Goal: Task Accomplishment & Management: Use online tool/utility

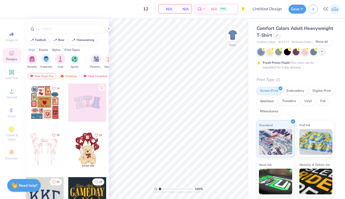
click at [305, 53] on icon at bounding box center [321, 51] width 4 height 4
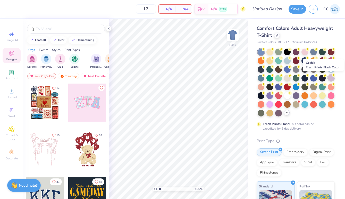
click at [305, 78] on div at bounding box center [330, 77] width 7 height 7
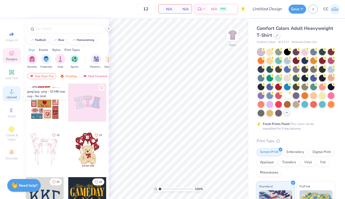
click at [8, 94] on icon at bounding box center [11, 91] width 6 height 6
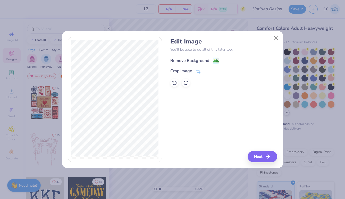
click at [200, 60] on div "Remove Background" at bounding box center [189, 61] width 39 height 6
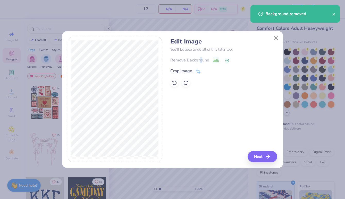
click at [264, 161] on button "Next" at bounding box center [262, 156] width 30 height 11
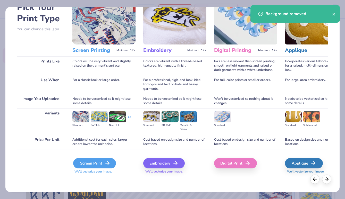
click at [97, 164] on div "Screen Print" at bounding box center [94, 163] width 43 height 10
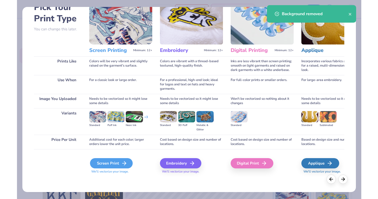
scroll to position [32, 0]
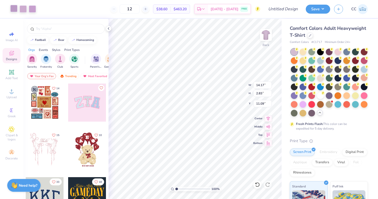
click at [14, 8] on div at bounding box center [13, 8] width 7 height 7
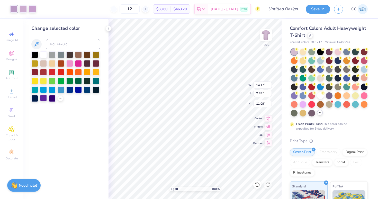
click at [44, 98] on div at bounding box center [43, 98] width 7 height 7
click at [25, 8] on div at bounding box center [23, 8] width 7 height 7
click at [43, 100] on div at bounding box center [43, 98] width 7 height 7
click at [23, 8] on div at bounding box center [23, 8] width 7 height 7
click at [43, 99] on div at bounding box center [43, 98] width 7 height 7
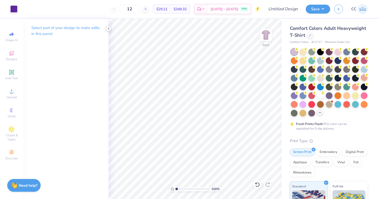
click at [110, 28] on icon at bounding box center [109, 29] width 4 height 4
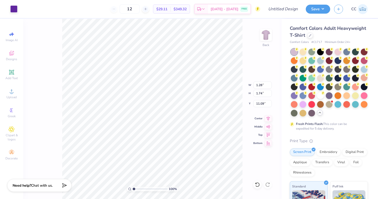
type input "0.57"
type input "0.42"
type input "13.19"
click at [13, 73] on icon at bounding box center [12, 72] width 4 height 4
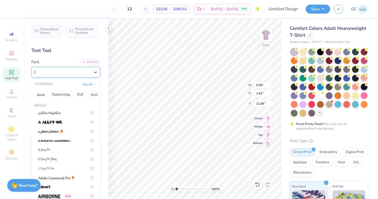
click at [68, 69] on div "Super Dream" at bounding box center [64, 72] width 54 height 8
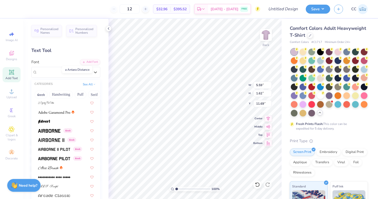
scroll to position [69, 0]
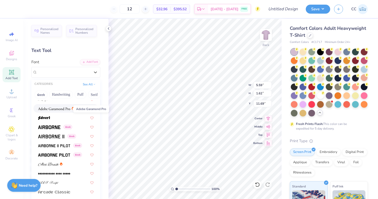
click at [52, 110] on img at bounding box center [54, 109] width 32 height 4
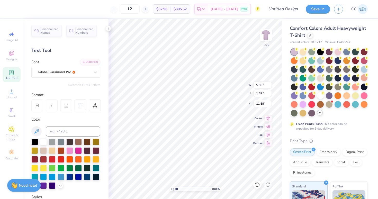
type input "5.85"
type input "1.61"
type input "11.70"
type textarea "RUN A MILE"
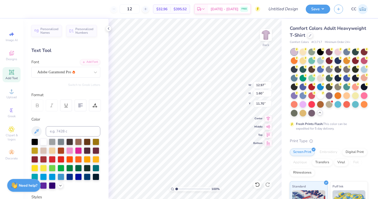
type input "15.82"
type input "8.37"
type input "1.03"
type input "13.65"
type input "5.08"
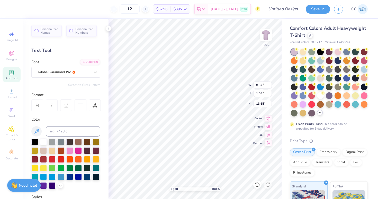
type input "0.63"
type input "13.08"
type input "17.25"
type input "9.26"
type input "1.85"
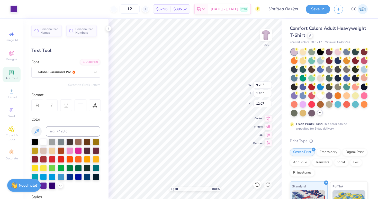
type input "4.13"
type input "11.67"
type input "2.33"
type input "3.82"
type input "5.08"
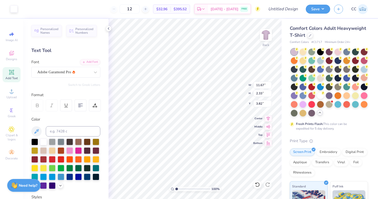
type input "0.63"
type input "17.25"
click at [44, 189] on div at bounding box center [43, 185] width 7 height 7
type input "3.71"
type input "0.46"
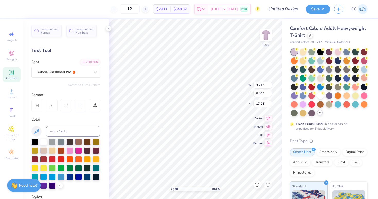
type input "5.49"
click at [86, 73] on div "Adobe Garamond Pro" at bounding box center [64, 72] width 54 height 8
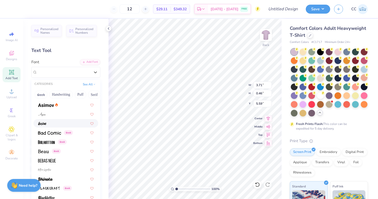
scroll to position [194, 0]
click at [44, 150] on img at bounding box center [43, 152] width 11 height 4
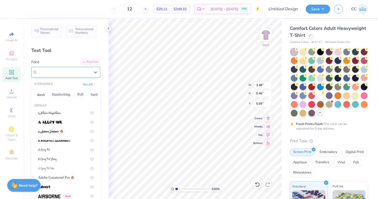
drag, startPoint x: 61, startPoint y: 73, endPoint x: 62, endPoint y: 77, distance: 4.4
click at [62, 73] on div "Beau Greek" at bounding box center [64, 72] width 54 height 8
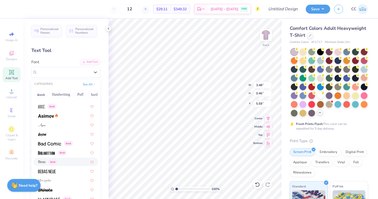
scroll to position [247, 0]
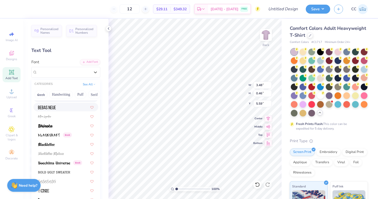
click at [51, 109] on img at bounding box center [47, 108] width 18 height 4
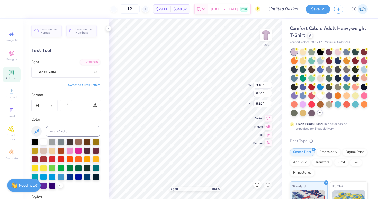
type input "2.13"
type input "0.47"
click at [51, 73] on div "Bebas Neue" at bounding box center [64, 72] width 54 height 8
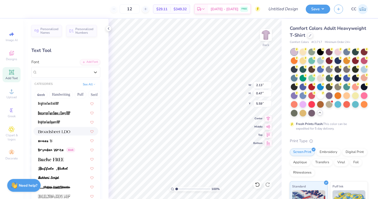
scroll to position [422, 0]
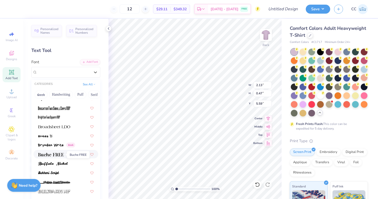
click at [48, 157] on span at bounding box center [51, 154] width 26 height 5
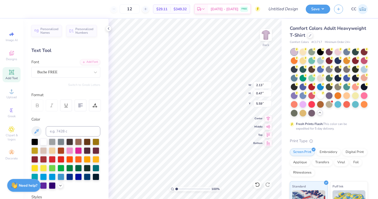
type input "3.71"
type input "0.45"
type input "5.60"
type input "5.27"
type input "5.37"
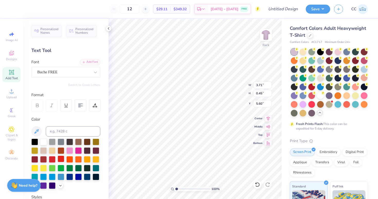
type input "4.17"
type input "0.50"
type input "5.64"
type input "3.82"
type input "0.46"
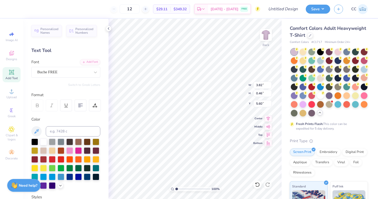
type input "5.68"
type input "0.86"
type input "5.36"
click at [305, 11] on button "Save" at bounding box center [318, 8] width 24 height 9
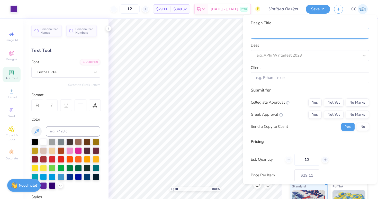
click at [294, 32] on input "Design Title" at bounding box center [310, 33] width 118 height 11
type input "A"
type input "AX"
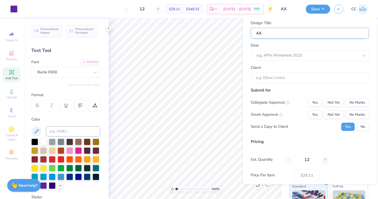
type input "AXO"
type input "AXO R"
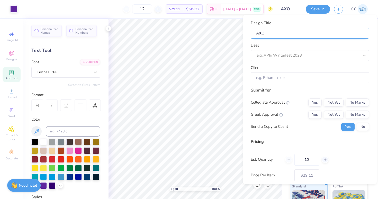
type input "AXO R"
type input "AXO RU"
type input "AXO RUN"
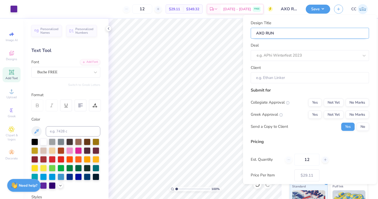
type input "AXO RUN"
type input "AXO RUN a"
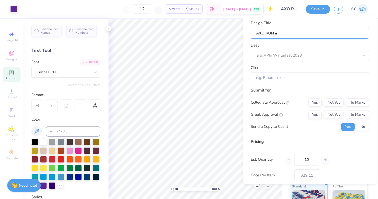
type input "AXO RUN a"
type input "AXO RUN a m"
type input "AXO RUN a"
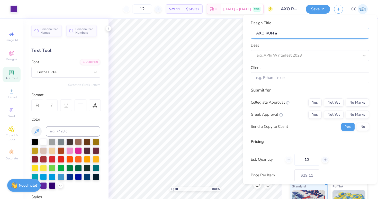
type input "AXO RUN a M"
type input "AXO RUN a Mi"
type input "AXO RUN a Mil"
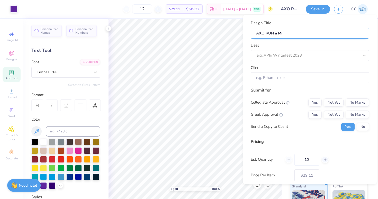
type input "AXO RUN a Mil"
type input "AXO RUN a Mile"
click at [300, 60] on div "e.g. APhi Winterfest 2023" at bounding box center [310, 55] width 118 height 11
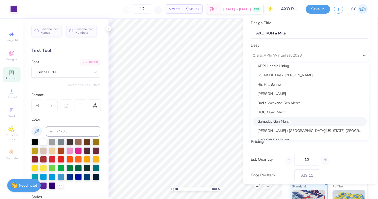
scroll to position [158, 0]
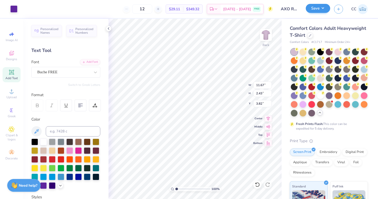
click at [305, 13] on button "Save" at bounding box center [318, 8] width 24 height 9
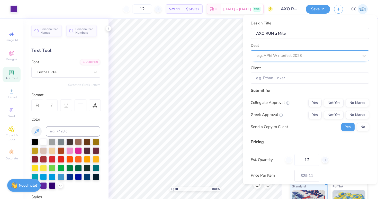
click at [305, 59] on div "e.g. APhi Winterfest 2023" at bounding box center [307, 56] width 103 height 8
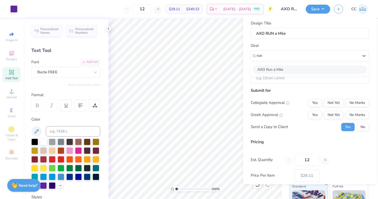
click at [284, 69] on div "AXO Run a Mile" at bounding box center [310, 69] width 114 height 8
type input "run"
type input "Lily Haun"
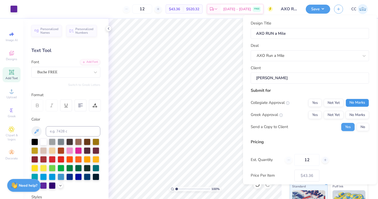
click at [305, 102] on button "No Marks" at bounding box center [357, 103] width 23 height 8
click at [305, 116] on button "Yes" at bounding box center [315, 115] width 13 height 8
type input "$34.26"
click at [305, 126] on button "No" at bounding box center [363, 127] width 12 height 8
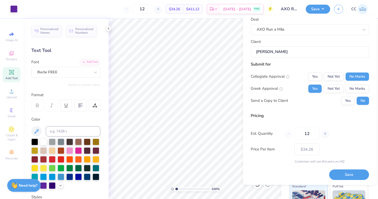
scroll to position [26, 0]
click at [305, 135] on icon at bounding box center [326, 134] width 4 height 4
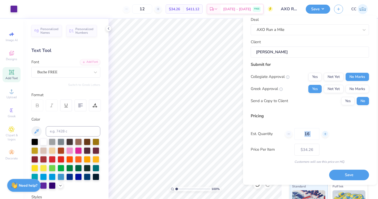
click at [305, 135] on icon at bounding box center [326, 134] width 4 height 4
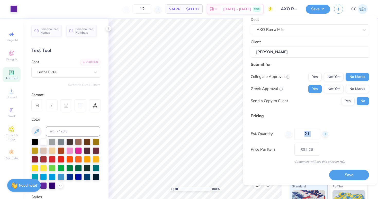
click at [305, 135] on icon at bounding box center [326, 134] width 4 height 4
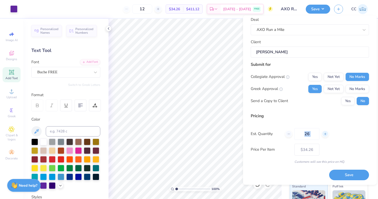
click at [305, 135] on icon at bounding box center [326, 134] width 4 height 4
type input "28"
type input "$24.33"
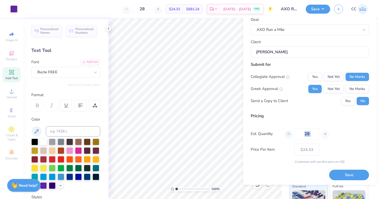
click at [287, 134] on icon at bounding box center [289, 134] width 4 height 4
type input "26"
type input "$24.66"
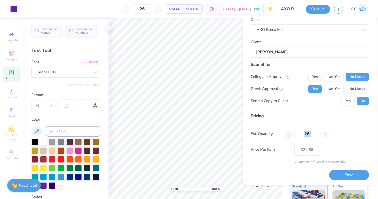
click at [287, 134] on icon at bounding box center [289, 134] width 4 height 4
type input "24"
click at [289, 157] on div "Pricing Est. Quantity 24 Price Per Item $25.05 Customers will see this price on…" at bounding box center [310, 138] width 118 height 51
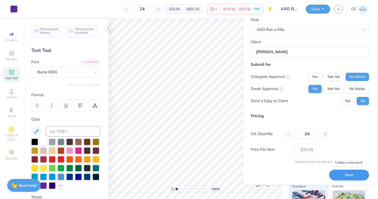
click at [305, 170] on button "Save" at bounding box center [349, 175] width 40 height 11
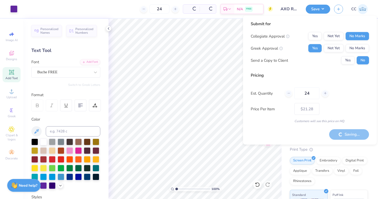
type input "– –"
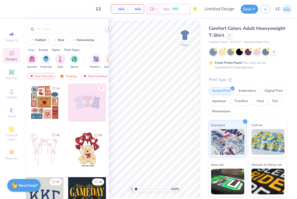
click at [109, 28] on icon at bounding box center [109, 29] width 4 height 4
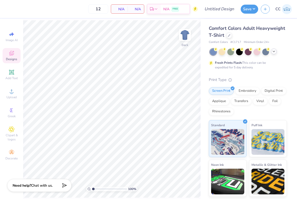
click at [275, 50] on icon at bounding box center [274, 51] width 4 height 4
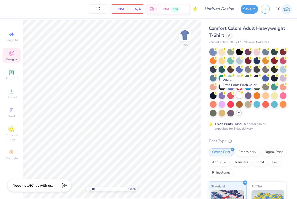
click at [237, 95] on div at bounding box center [239, 95] width 7 height 7
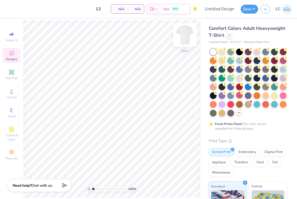
click at [188, 36] on img at bounding box center [185, 35] width 21 height 21
click at [11, 91] on icon at bounding box center [11, 91] width 6 height 6
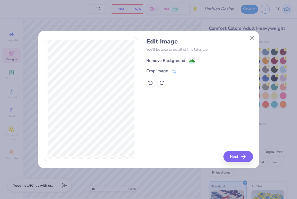
click at [192, 60] on image at bounding box center [192, 61] width 6 height 6
click at [232, 156] on button "Next" at bounding box center [239, 156] width 30 height 11
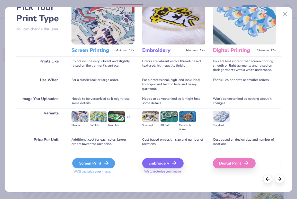
scroll to position [32, 0]
click at [104, 164] on icon at bounding box center [106, 163] width 6 height 6
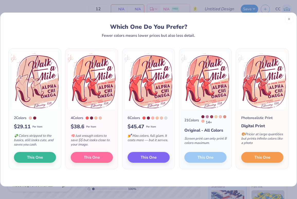
click at [288, 21] on div at bounding box center [289, 19] width 8 height 8
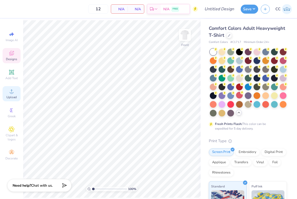
click at [10, 95] on span "Upload" at bounding box center [11, 97] width 10 height 4
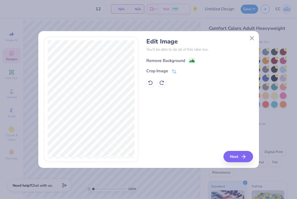
click at [185, 61] on div "Remove Background" at bounding box center [165, 61] width 39 height 6
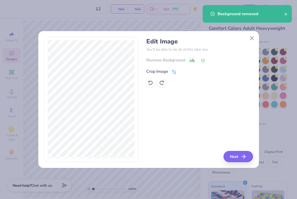
click at [171, 71] on div "Crop Image" at bounding box center [161, 71] width 30 height 6
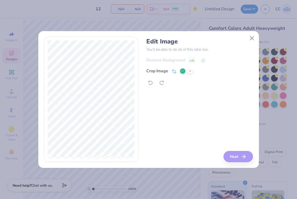
click at [228, 157] on div "Edit Image You’ll be able to do all of this later too. Remove Background Crop I…" at bounding box center [199, 100] width 107 height 126
click at [208, 135] on div "Edit Image You’ll be able to do all of this later too. Remove Background Crop I…" at bounding box center [199, 100] width 107 height 126
click at [183, 72] on icon at bounding box center [182, 70] width 3 height 3
click at [231, 157] on button "Next" at bounding box center [239, 156] width 30 height 11
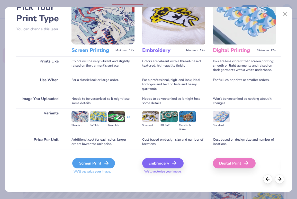
click at [81, 165] on div "Screen Print" at bounding box center [93, 163] width 43 height 10
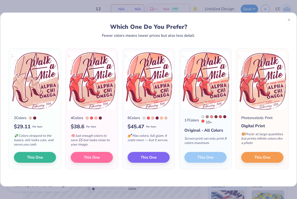
click at [91, 159] on span "This One" at bounding box center [92, 158] width 16 height 6
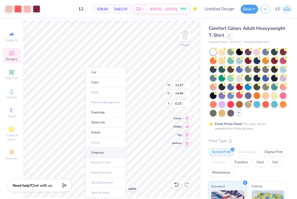
click at [90, 151] on li "Ungroup" at bounding box center [105, 153] width 40 height 10
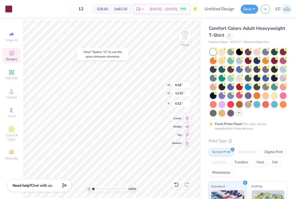
type input "6.64"
type input "3.52"
type input "2.48"
type input "7.23"
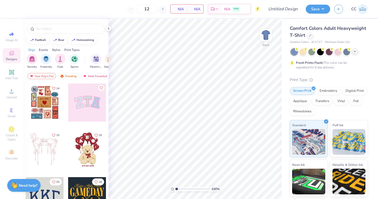
click at [355, 54] on div at bounding box center [355, 52] width 6 height 6
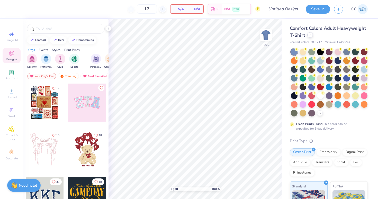
click at [309, 36] on icon at bounding box center [310, 35] width 3 height 3
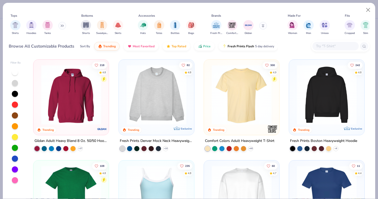
click at [319, 46] on input "text" at bounding box center [336, 46] width 40 height 6
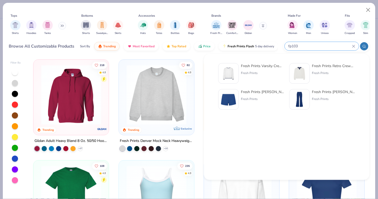
type input "fp103"
click at [249, 68] on div "Fresh Prints Varsity Crewneck" at bounding box center [262, 65] width 43 height 5
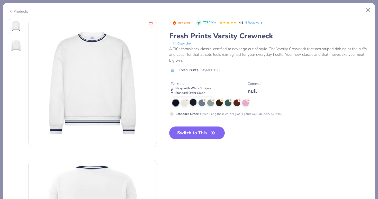
click at [192, 105] on div at bounding box center [193, 102] width 7 height 7
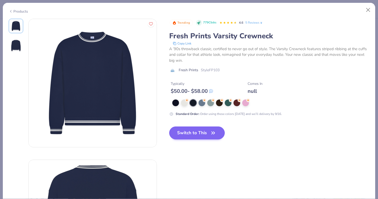
click at [191, 135] on button "Switch to This" at bounding box center [197, 133] width 56 height 13
type input "50"
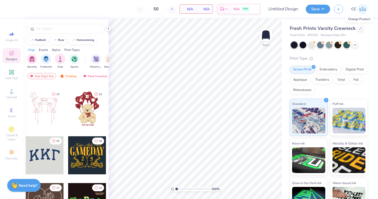
scroll to position [41, 0]
click at [42, 152] on div at bounding box center [45, 155] width 38 height 38
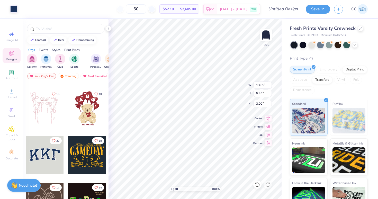
type input "13.16"
type input "5.61"
type input "5.89"
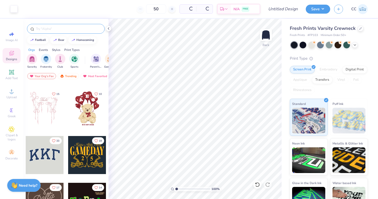
click at [43, 30] on input "text" at bounding box center [69, 28] width 66 height 5
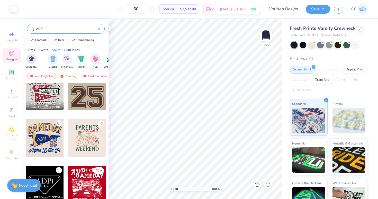
scroll to position [0, 255]
type input "ADPI"
click at [73, 58] on img "filter for Varsity" at bounding box center [75, 59] width 6 height 6
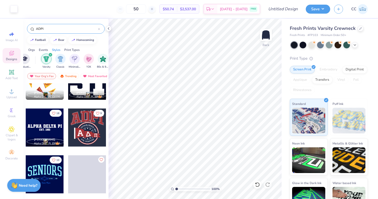
scroll to position [257, 0]
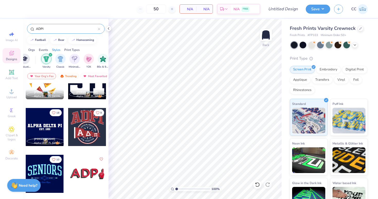
click at [90, 125] on div at bounding box center [87, 127] width 38 height 38
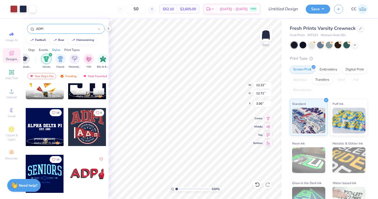
type input "9.23"
type input "9.60"
type input "3.70"
type input "0.98"
type input "10.90"
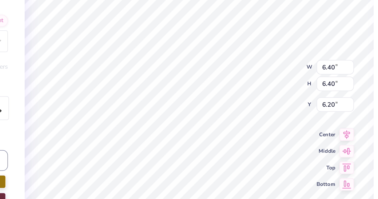
type input "3.70"
type input "0.98"
type input "10.90"
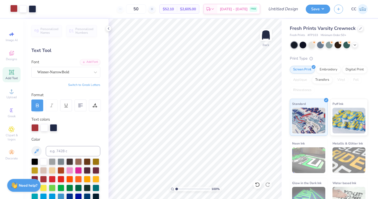
click at [16, 8] on div at bounding box center [13, 8] width 7 height 7
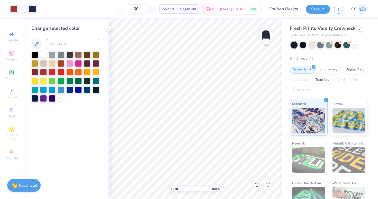
click at [45, 54] on div at bounding box center [43, 54] width 7 height 7
click at [23, 11] on div at bounding box center [23, 8] width 7 height 7
click at [36, 54] on div at bounding box center [34, 54] width 7 height 7
click at [31, 7] on div at bounding box center [32, 8] width 7 height 7
click at [44, 57] on div at bounding box center [43, 54] width 7 height 7
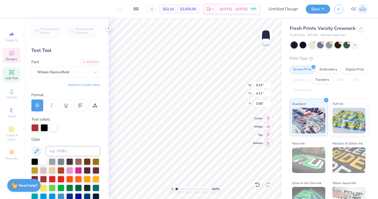
type input "10.65"
type input "4.74"
click at [11, 51] on icon at bounding box center [11, 53] width 6 height 6
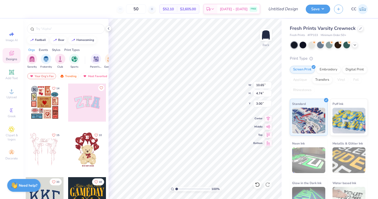
scroll to position [13, 0]
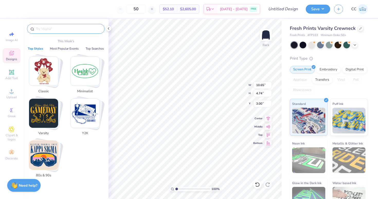
click at [47, 29] on input "text" at bounding box center [69, 28] width 66 height 5
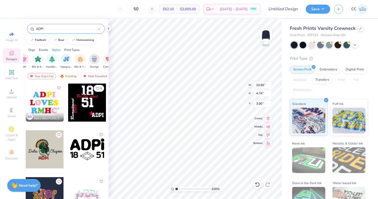
scroll to position [0, 321]
type input "ADPI"
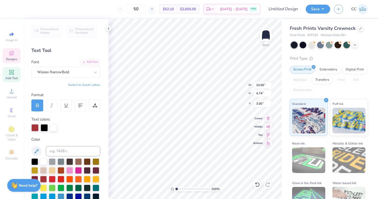
type input "6.34"
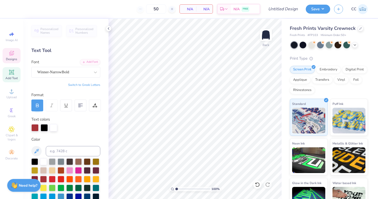
click at [11, 58] on span "Designs" at bounding box center [11, 59] width 11 height 4
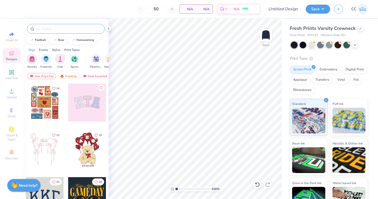
click at [60, 30] on input "text" at bounding box center [69, 28] width 66 height 5
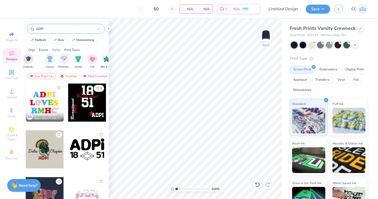
scroll to position [0, 251]
type input "ADPI"
click at [80, 58] on img "filter for Varsity" at bounding box center [79, 59] width 6 height 6
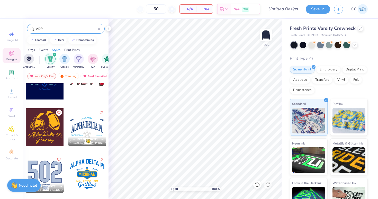
scroll to position [371, 0]
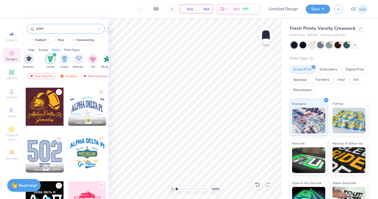
click at [85, 107] on div at bounding box center [87, 107] width 38 height 38
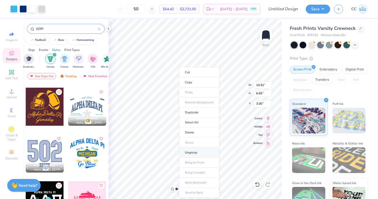
click at [191, 152] on li "Ungroup" at bounding box center [199, 153] width 40 height 10
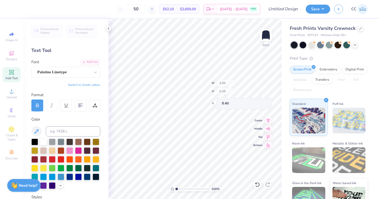
type input "1.98"
type input "8.68"
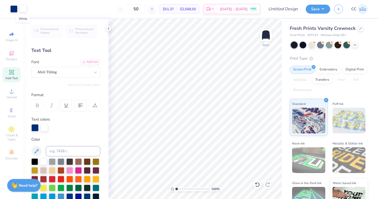
click at [23, 8] on div at bounding box center [23, 8] width 7 height 7
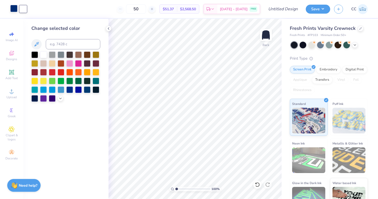
click at [13, 6] on div at bounding box center [13, 8] width 7 height 7
click at [24, 7] on div at bounding box center [23, 8] width 7 height 7
click at [36, 55] on div at bounding box center [34, 54] width 7 height 7
click at [12, 8] on div at bounding box center [13, 8] width 7 height 7
click at [12, 9] on div at bounding box center [13, 8] width 7 height 7
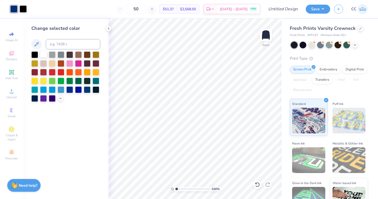
click at [42, 52] on div at bounding box center [43, 54] width 7 height 7
click at [22, 10] on div at bounding box center [23, 8] width 7 height 7
click at [86, 90] on div at bounding box center [87, 89] width 7 height 7
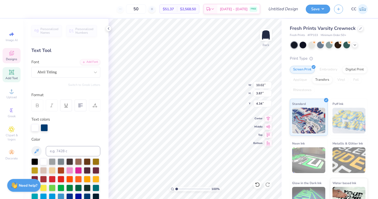
type input "13.44"
type input "5.20"
type input "3.00"
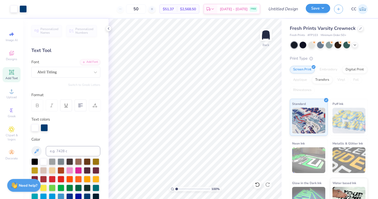
click at [318, 9] on button "Save" at bounding box center [318, 8] width 24 height 9
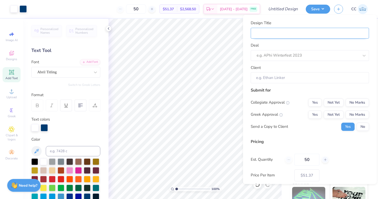
click at [294, 33] on input "Design Title" at bounding box center [310, 33] width 118 height 11
type input "r"
type input "re"
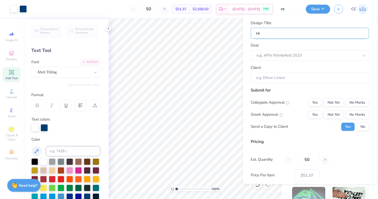
type input "ret"
type input "retr"
type input "retro"
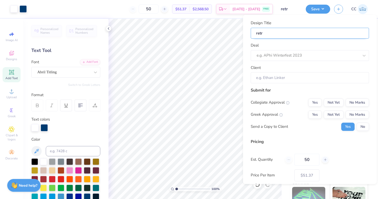
type input "retro"
type input "retro c"
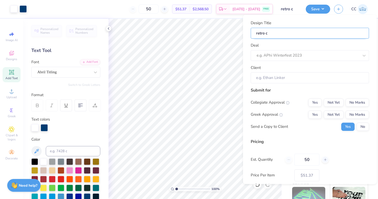
type input "retro cr"
type input "retro cre"
type input "retro crew"
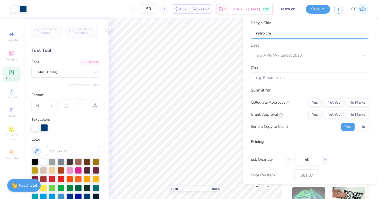
type input "retro crew"
type input "retro crew A"
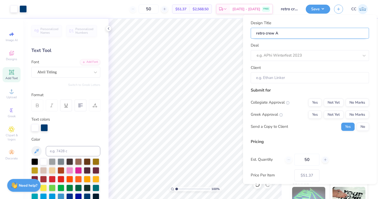
type input "retro crew AD"
type input "retro crew ADP"
type input "retro crew ADPI"
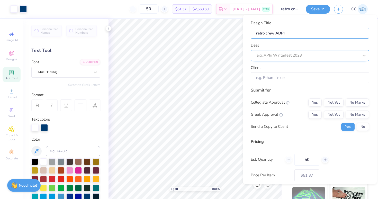
type input "retro crew ADPI"
click at [304, 56] on div at bounding box center [308, 55] width 102 height 7
type input "a"
type input "r"
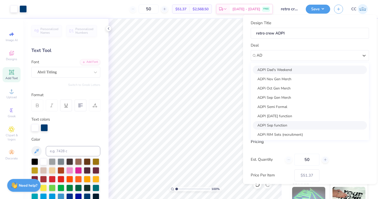
scroll to position [41, 0]
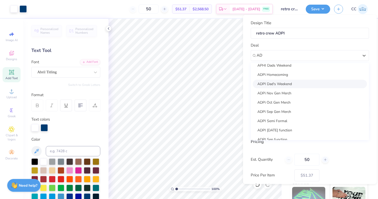
type input "A"
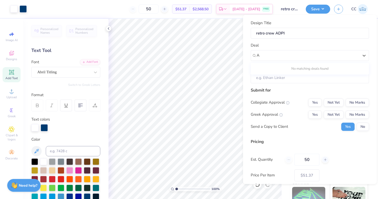
scroll to position [0, 0]
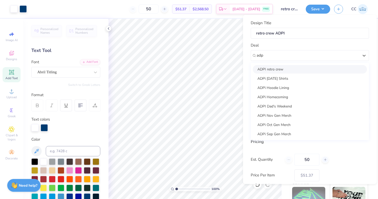
click at [286, 69] on div "ADPI retro crew" at bounding box center [310, 69] width 114 height 8
type input "adp"
type input "[PERSON_NAME]"
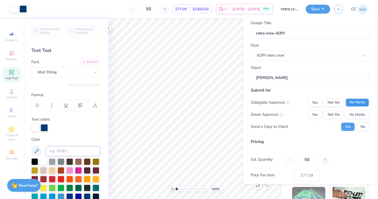
click at [353, 104] on button "No Marks" at bounding box center [357, 102] width 23 height 8
click at [316, 114] on button "Yes" at bounding box center [315, 114] width 13 height 8
type input "$60.91"
click at [363, 127] on button "No" at bounding box center [363, 126] width 12 height 8
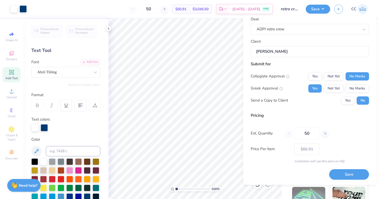
scroll to position [26, 0]
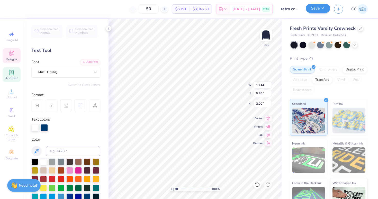
click at [319, 13] on div "Save" at bounding box center [318, 9] width 24 height 9
click at [319, 8] on button "Save" at bounding box center [318, 8] width 24 height 9
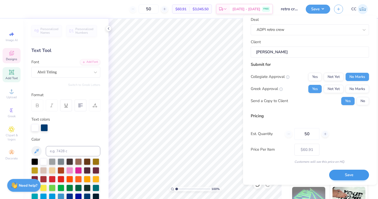
click at [348, 173] on button "Save" at bounding box center [349, 175] width 40 height 11
type input "$51.37"
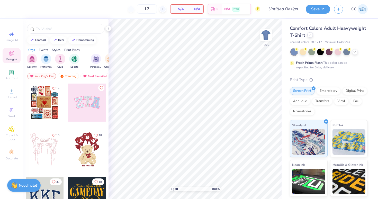
click at [310, 37] on div at bounding box center [311, 35] width 6 height 6
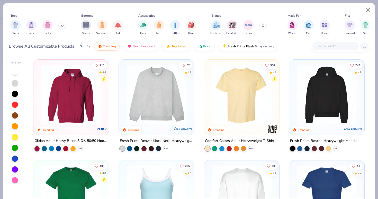
click at [335, 44] on input "text" at bounding box center [336, 46] width 40 height 6
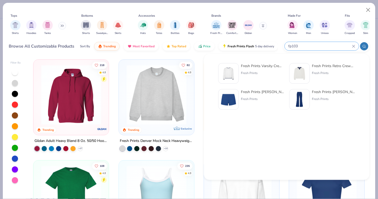
type input "fp103"
click at [250, 66] on div "Fresh Prints Varsity Crewneck" at bounding box center [262, 65] width 43 height 5
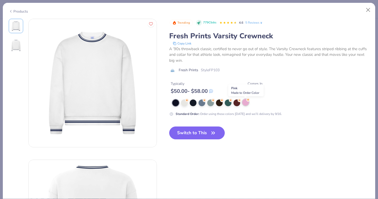
click at [245, 104] on div at bounding box center [245, 102] width 7 height 7
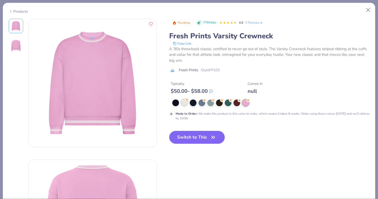
click at [181, 104] on div at bounding box center [184, 102] width 7 height 7
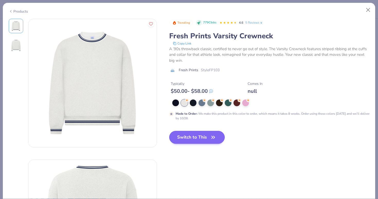
click at [189, 139] on button "Switch to This" at bounding box center [197, 137] width 56 height 13
type input "50"
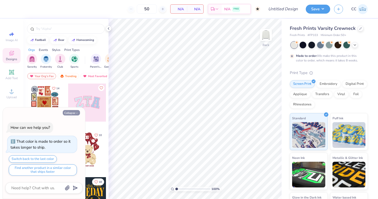
click at [68, 112] on button "Collapse" at bounding box center [71, 112] width 17 height 5
type textarea "x"
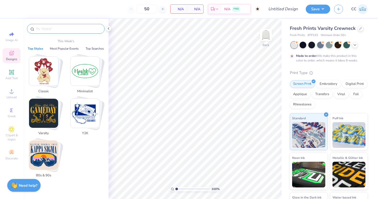
click at [69, 31] on input "text" at bounding box center [69, 28] width 66 height 5
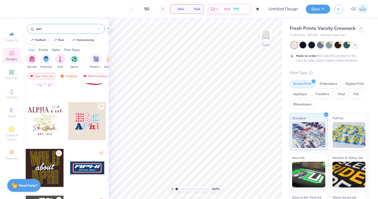
scroll to position [78, 0]
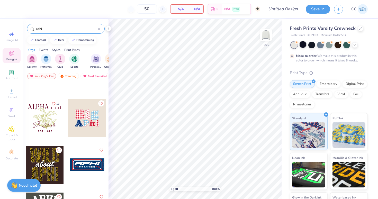
type input "aphi"
click at [304, 44] on div at bounding box center [303, 44] width 7 height 7
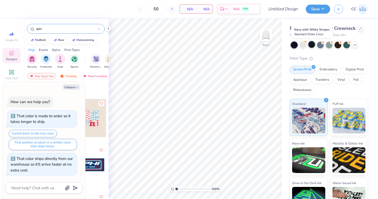
click at [312, 45] on div at bounding box center [312, 44] width 7 height 7
click at [295, 45] on div at bounding box center [294, 45] width 7 height 7
click at [310, 46] on div at bounding box center [312, 44] width 7 height 7
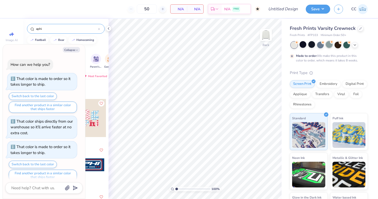
scroll to position [4, 0]
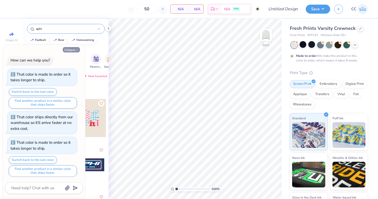
click at [70, 50] on button "Collapse" at bounding box center [71, 49] width 17 height 5
type textarea "x"
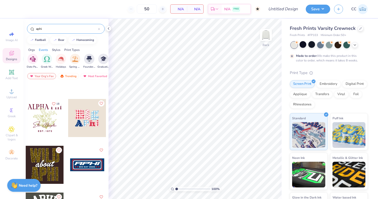
scroll to position [0, 171]
click at [46, 53] on div "Sorority Fraternity Club Sports Parent's Weekend Game Day Rush & Bid PR & Gener…" at bounding box center [65, 61] width 85 height 19
click at [51, 55] on div "filter for Greek Week" at bounding box center [52, 58] width 10 height 10
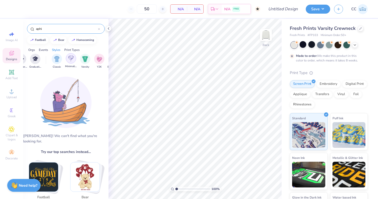
scroll to position [0, 243]
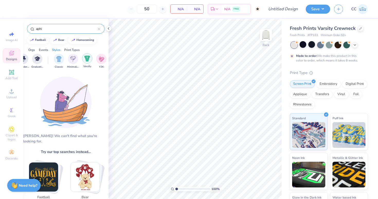
click at [89, 60] on img "filter for Varsity" at bounding box center [87, 59] width 6 height 6
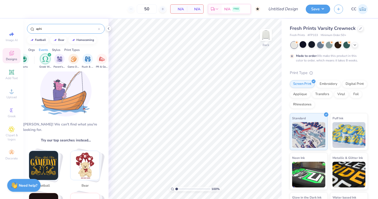
scroll to position [0, 37]
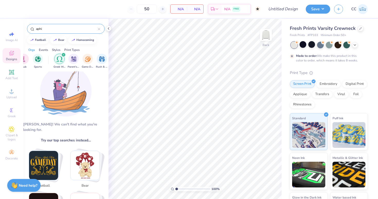
click at [46, 29] on input "aphi" at bounding box center [67, 28] width 63 height 5
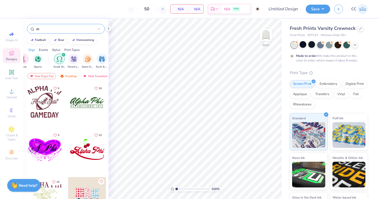
type input "a"
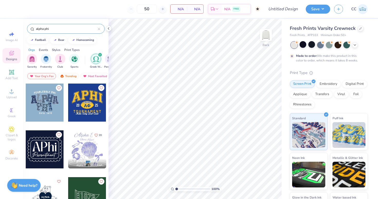
type input "alpha phi"
click at [100, 55] on icon "filter for Greek Week" at bounding box center [100, 55] width 2 height 2
click at [98, 54] on icon "filter for Varsity" at bounding box center [98, 55] width 2 height 2
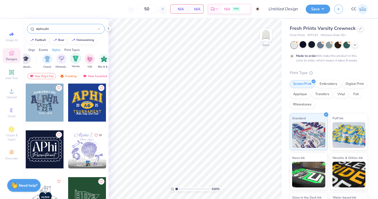
click at [80, 60] on div "filter for Varsity" at bounding box center [76, 58] width 10 height 10
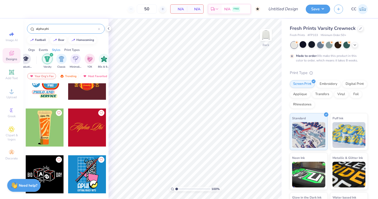
scroll to position [1472, 0]
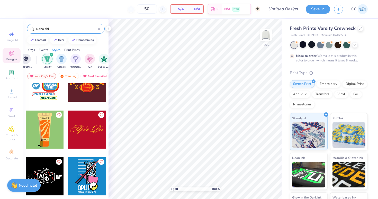
click at [84, 131] on div at bounding box center [87, 130] width 38 height 38
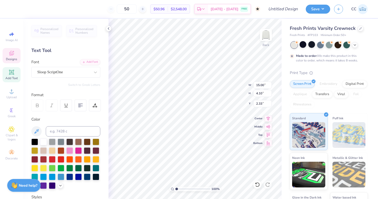
type input "3.67"
type input "13.39"
type input "3.66"
type input "3.73"
click at [88, 178] on div at bounding box center [87, 176] width 7 height 7
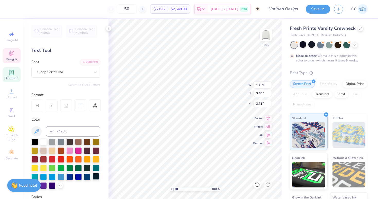
click at [95, 177] on div at bounding box center [96, 176] width 7 height 7
click at [12, 54] on icon at bounding box center [11, 53] width 6 height 6
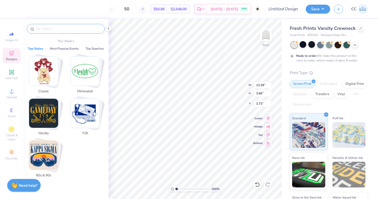
click at [44, 27] on input "text" at bounding box center [69, 28] width 66 height 5
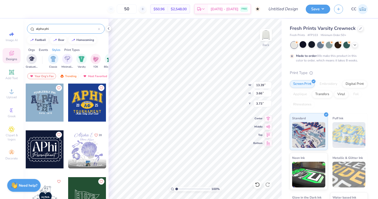
scroll to position [0, 250]
click at [79, 61] on img "filter for Varsity" at bounding box center [80, 59] width 6 height 6
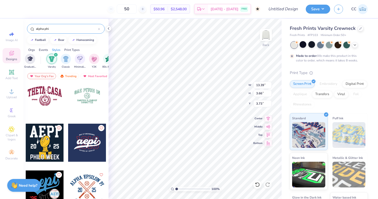
scroll to position [757, 0]
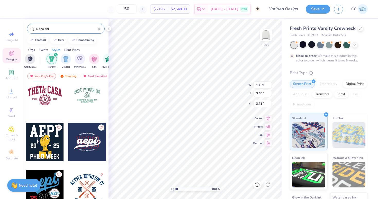
click at [86, 31] on input "alpha phi" at bounding box center [67, 28] width 63 height 5
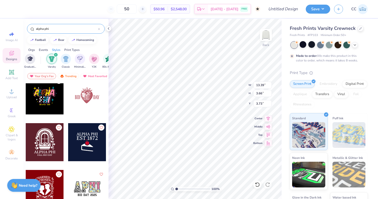
click at [86, 31] on input "alpha phi" at bounding box center [67, 28] width 63 height 5
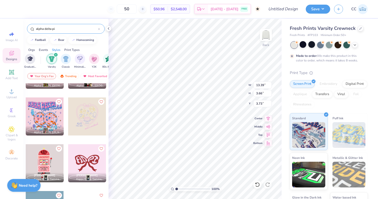
scroll to position [2251, 0]
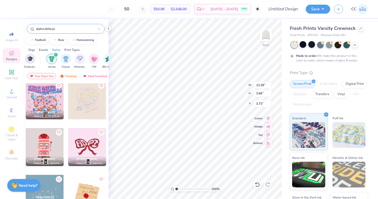
click at [47, 28] on input "alpha delta pi" at bounding box center [67, 28] width 63 height 5
click at [45, 28] on input "alpha delta pi" at bounding box center [67, 28] width 63 height 5
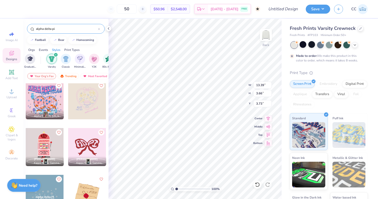
drag, startPoint x: 45, startPoint y: 28, endPoint x: 69, endPoint y: 28, distance: 24.7
click at [69, 28] on input "alpha delta pi" at bounding box center [67, 28] width 63 height 5
type input "alpha phi"
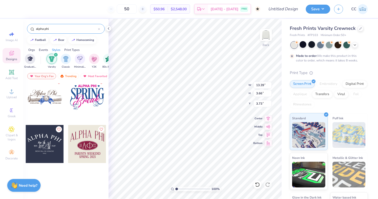
scroll to position [2019, 0]
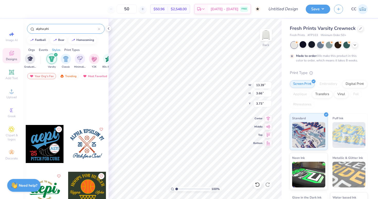
click at [47, 30] on input "alpha phi" at bounding box center [67, 28] width 63 height 5
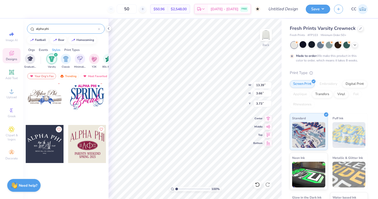
click at [47, 30] on input "alpha phi" at bounding box center [67, 28] width 63 height 5
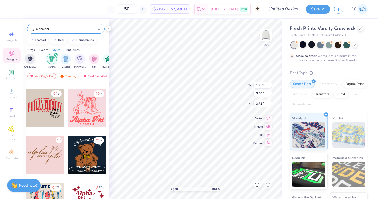
scroll to position [370, 0]
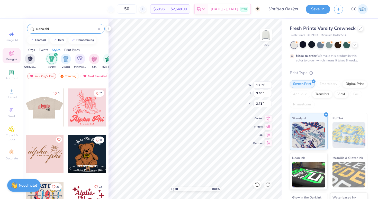
click at [26, 107] on div at bounding box center [7, 108] width 38 height 38
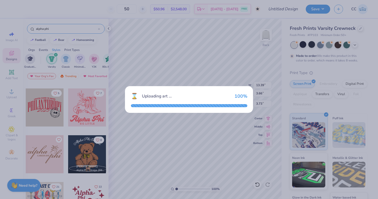
type input "12.43"
type input "7.45"
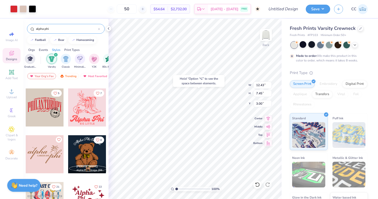
type input "8.62"
click at [211, 151] on li "Ungroup" at bounding box center [221, 153] width 40 height 10
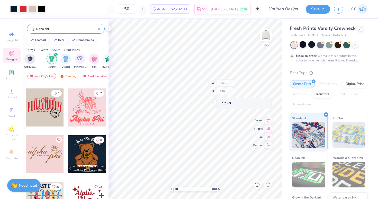
type input "4.79"
type input "1.47"
type input "12.52"
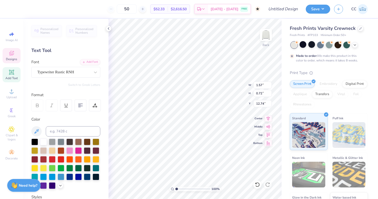
scroll to position [0, 0]
type textarea "."
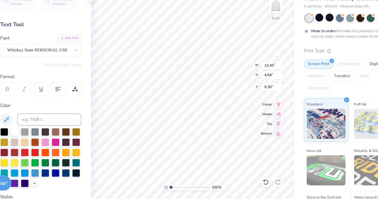
scroll to position [0, 2]
type input "6.21"
type input "12.43"
type input "4.64"
type input "9.66"
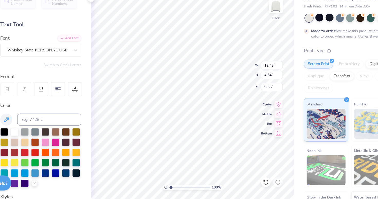
scroll to position [0, 1]
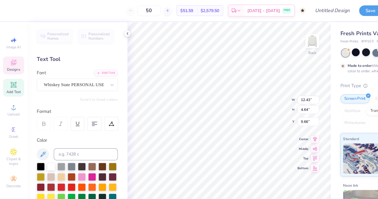
type input "13.39"
type input "3.66"
type input "3.73"
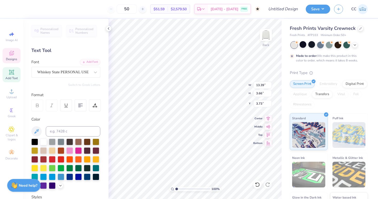
type input "12.43"
type input "4.64"
type input "9.66"
type textarea "ALPHA PHI"
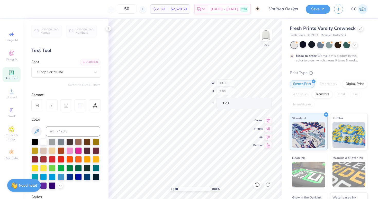
type input "8.66"
type input "4.28"
type input "9.84"
type input "10.91"
type input "5.40"
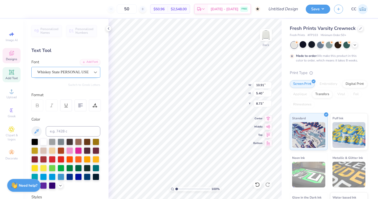
type input "3.95"
click at [94, 76] on div at bounding box center [95, 72] width 9 height 9
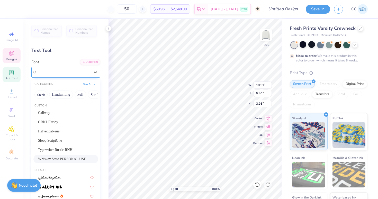
click at [94, 73] on icon at bounding box center [95, 72] width 5 height 5
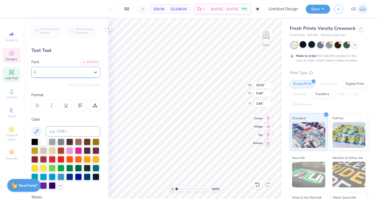
click at [75, 74] on div "Whiskey State PERSONAL USE" at bounding box center [63, 72] width 53 height 6
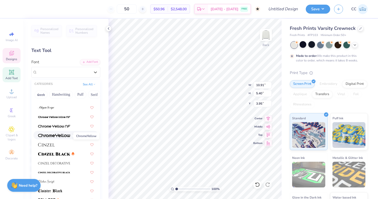
scroll to position [645, 0]
click at [55, 155] on img at bounding box center [54, 154] width 32 height 4
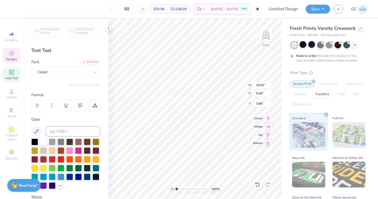
type input "17.93"
type input "3.86"
type input "4.71"
click at [81, 73] on div "Cinzel" at bounding box center [64, 72] width 54 height 8
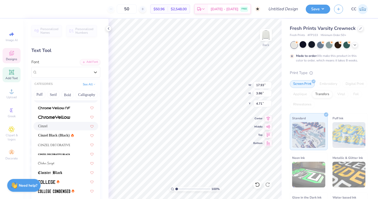
scroll to position [0, 40]
click at [74, 97] on button "Bold" at bounding box center [68, 95] width 13 height 8
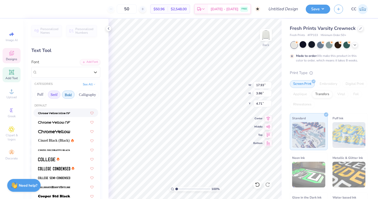
click at [58, 93] on button "Serif" at bounding box center [54, 95] width 13 height 8
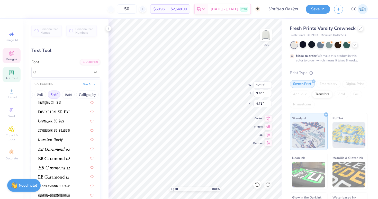
scroll to position [423, 0]
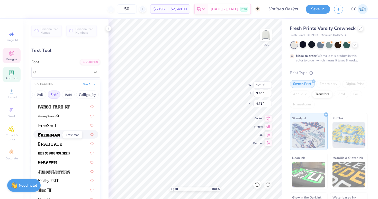
click at [59, 133] on span at bounding box center [49, 134] width 22 height 5
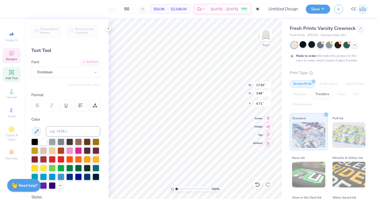
type input "17.94"
type input "4.21"
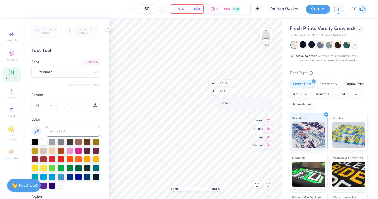
type input "4.60"
click at [8, 56] on div "Designs" at bounding box center [12, 55] width 18 height 15
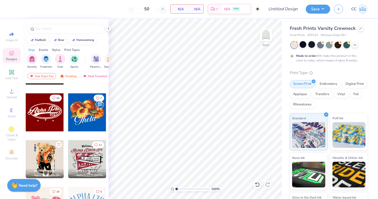
scroll to position [268, 0]
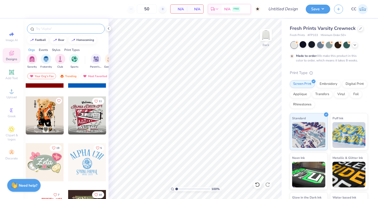
click at [56, 27] on input "text" at bounding box center [69, 28] width 66 height 5
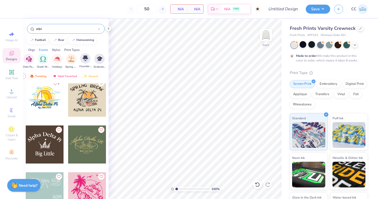
scroll to position [0, 181]
type input "adpi"
click at [45, 57] on div "filter for Greek Week" at bounding box center [42, 58] width 10 height 10
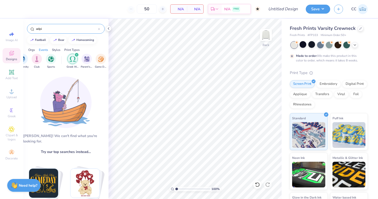
scroll to position [0, 15]
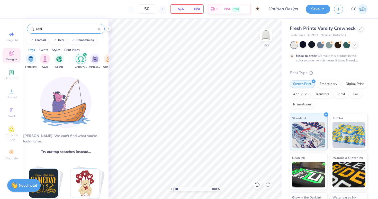
click at [86, 54] on icon "filter for Greek Week" at bounding box center [85, 55] width 2 height 2
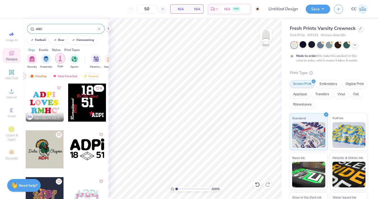
scroll to position [0, 0]
click at [56, 49] on div "Styles" at bounding box center [56, 50] width 8 height 5
click at [48, 58] on img "filter for Minimalist" at bounding box center [46, 59] width 6 height 6
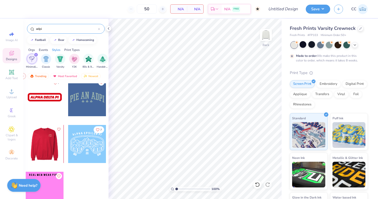
scroll to position [333, 0]
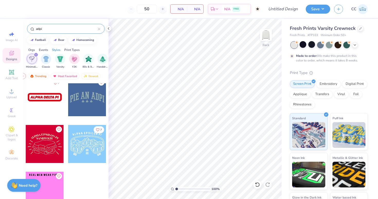
click at [36, 54] on icon "filter for Minimalist" at bounding box center [36, 55] width 2 height 2
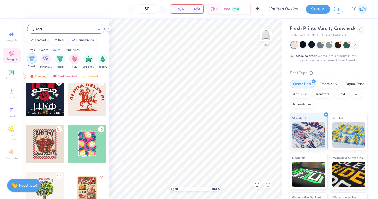
click at [33, 57] on img "filter for Classic" at bounding box center [32, 59] width 6 height 6
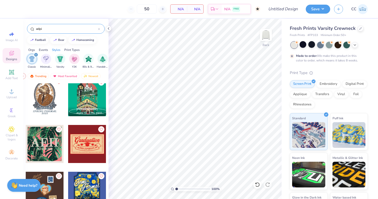
scroll to position [989, 0]
click at [35, 55] on icon "filter for Classic" at bounding box center [36, 55] width 2 height 2
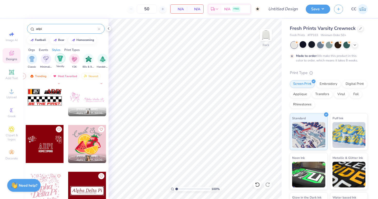
click at [57, 59] on div "filter for Varsity" at bounding box center [60, 58] width 10 height 10
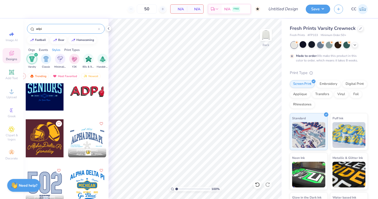
scroll to position [357, 0]
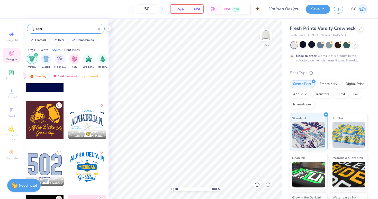
click at [85, 117] on div at bounding box center [87, 120] width 38 height 38
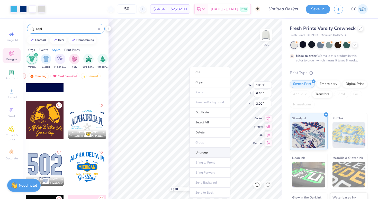
click at [197, 151] on li "Ungroup" at bounding box center [210, 153] width 40 height 10
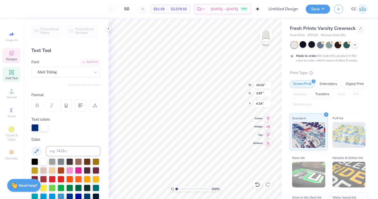
scroll to position [0, 1]
type textarea "ALPHA PHI"
click at [11, 8] on div at bounding box center [13, 8] width 7 height 7
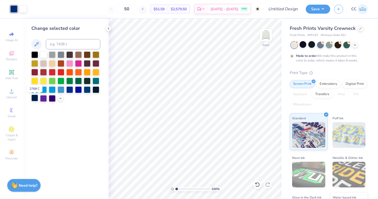
click at [35, 97] on div at bounding box center [34, 98] width 7 height 7
click at [97, 91] on div at bounding box center [96, 89] width 7 height 7
click at [35, 99] on div at bounding box center [34, 98] width 7 height 7
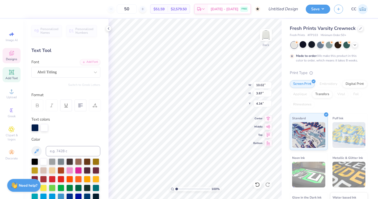
type input "12.32"
type input "4.77"
type input "3.00"
type input "3.72"
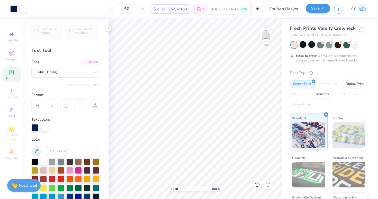
click at [309, 13] on div "Save" at bounding box center [318, 9] width 24 height 9
click at [311, 11] on button "Save" at bounding box center [318, 8] width 24 height 9
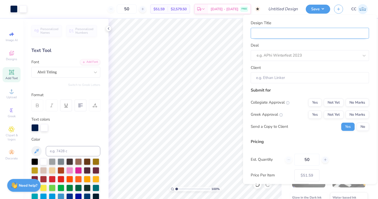
click at [307, 30] on input "Design Title" at bounding box center [310, 33] width 118 height 11
type input "a"
type input "ap"
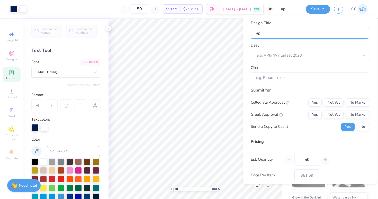
type input "aph"
type input "aphi"
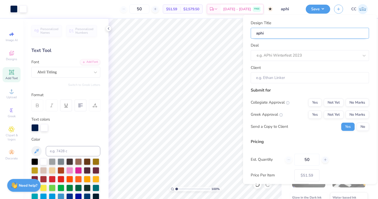
type input "aphi"
type input "aphi r"
type input "aphi re"
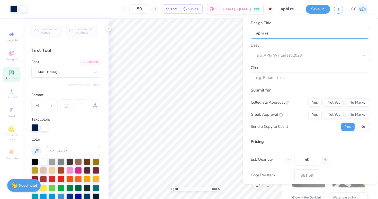
type input "aphi ret"
type input "aphi retr"
type input "aphi retro"
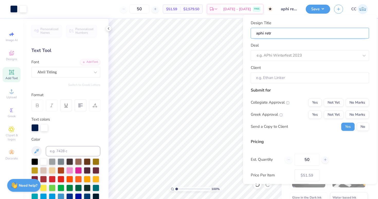
type input "aphi retro"
type input "aphi retro c"
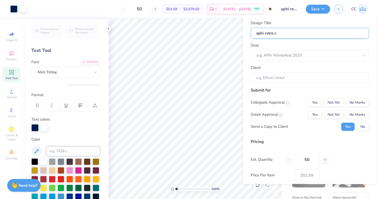
type input "aphi retro cr"
type input "aphi retro cre"
type input "aphi retro crew"
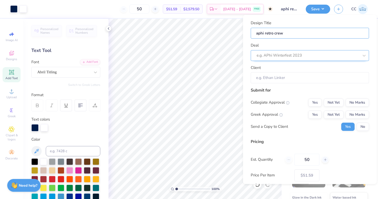
type input "aphi retro crew"
click at [304, 53] on div at bounding box center [303, 55] width 92 height 7
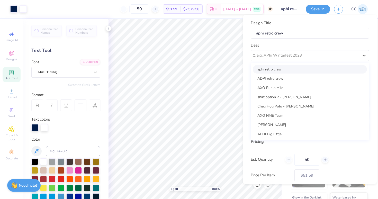
click at [300, 67] on div "aphi retro crew" at bounding box center [310, 69] width 114 height 8
type input "[PERSON_NAME]"
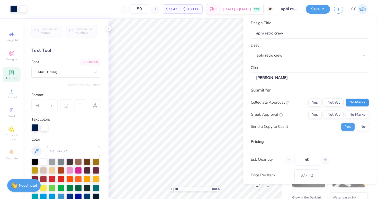
click at [350, 99] on button "No Marks" at bounding box center [357, 102] width 23 height 8
click at [320, 116] on button "Yes" at bounding box center [315, 114] width 13 height 8
click at [365, 126] on button "No" at bounding box center [363, 126] width 12 height 8
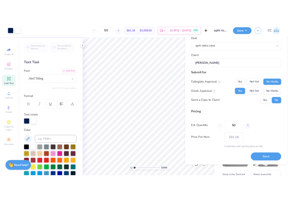
scroll to position [26, 0]
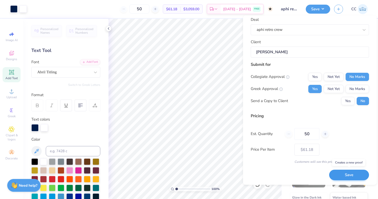
click at [335, 176] on button "Save" at bounding box center [349, 175] width 40 height 11
type input "$61.18"
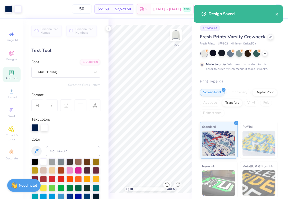
type textarea "x"
